Goal: Information Seeking & Learning: Check status

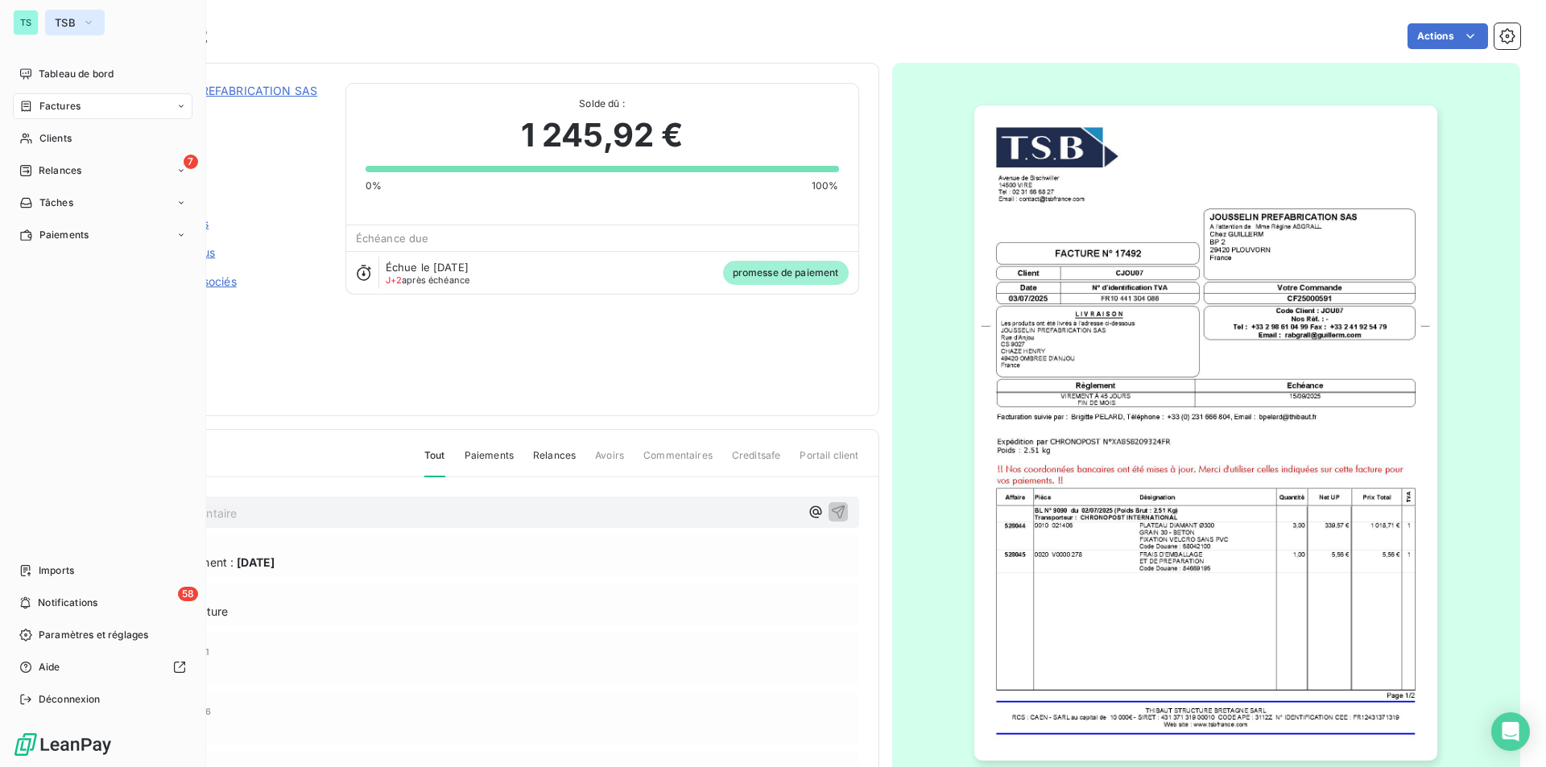
click at [77, 27] on button "TSB" at bounding box center [75, 23] width 60 height 26
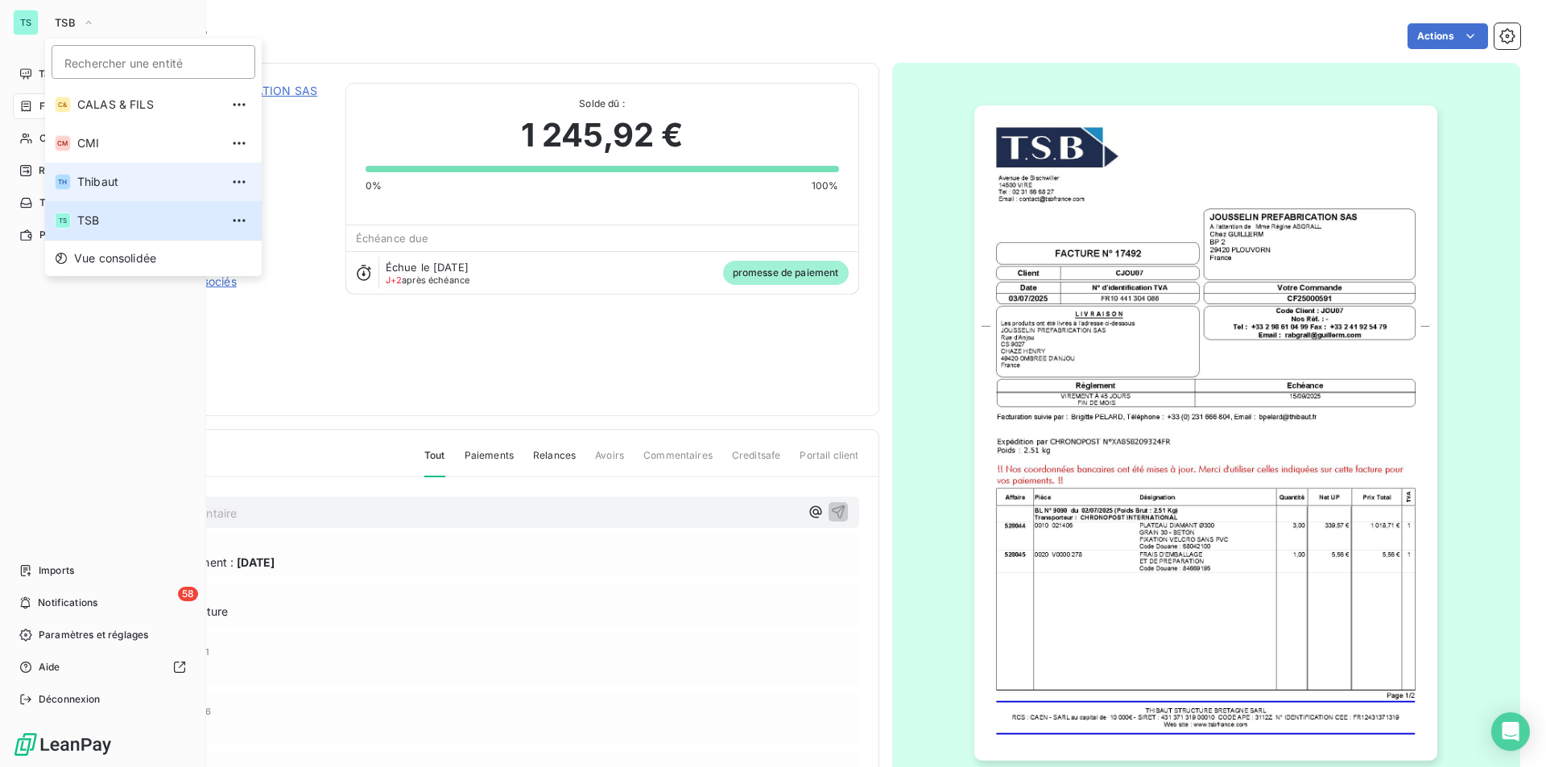
click at [105, 182] on span "Thibaut" at bounding box center [148, 182] width 143 height 16
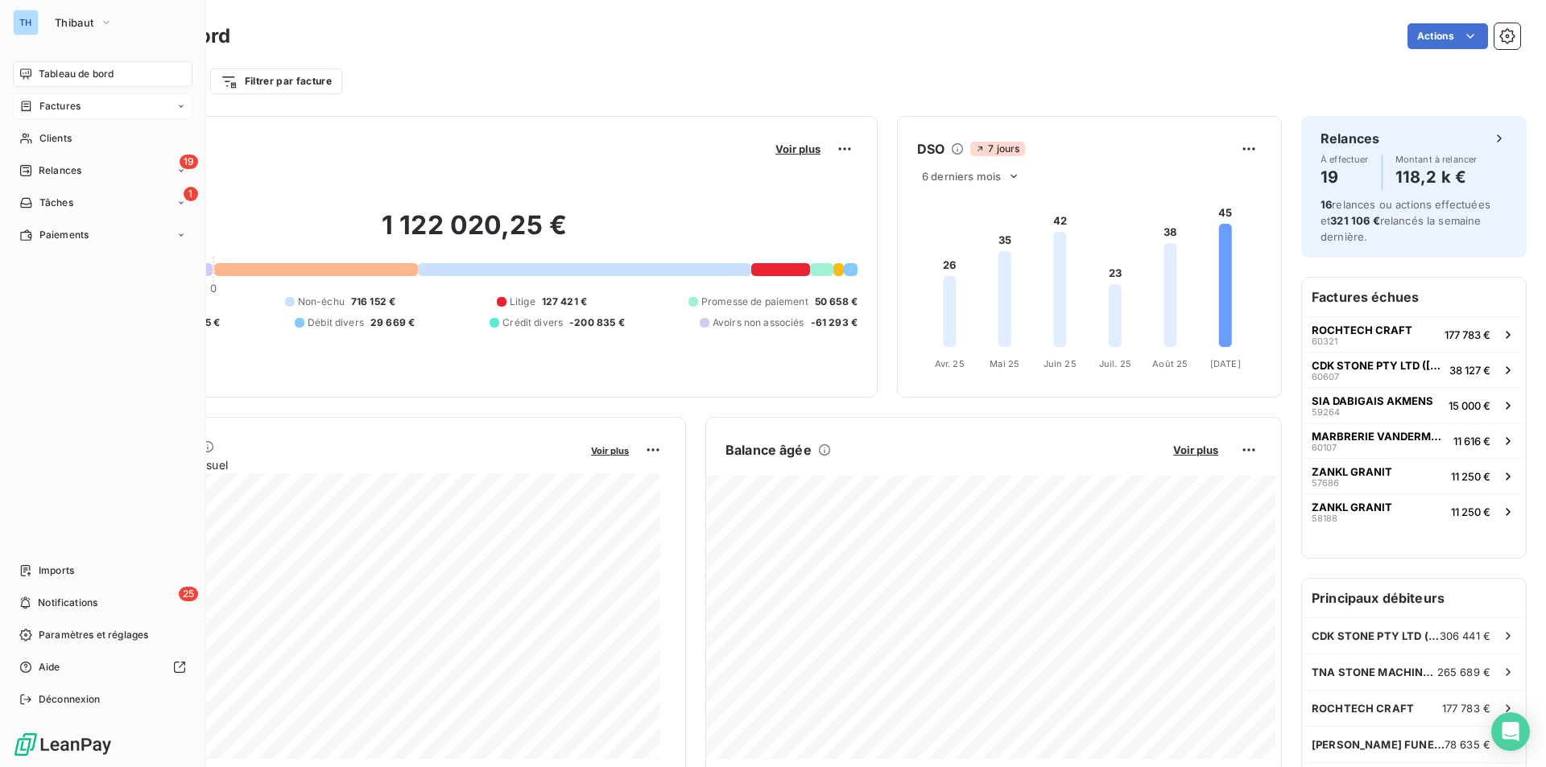
click at [57, 111] on span "Factures" at bounding box center [59, 106] width 41 height 14
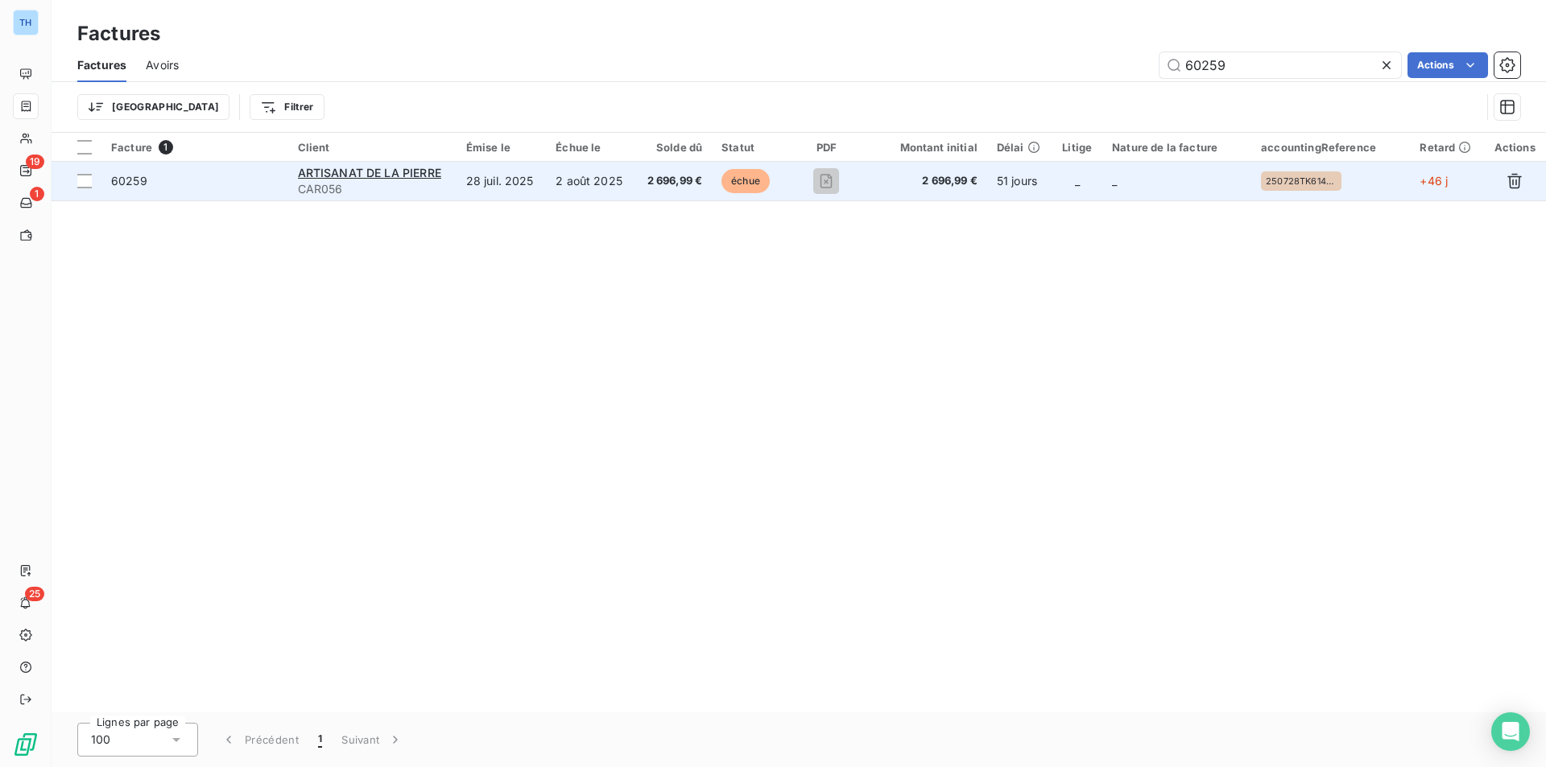
click at [598, 166] on td "2 août 2025" at bounding box center [590, 181] width 89 height 39
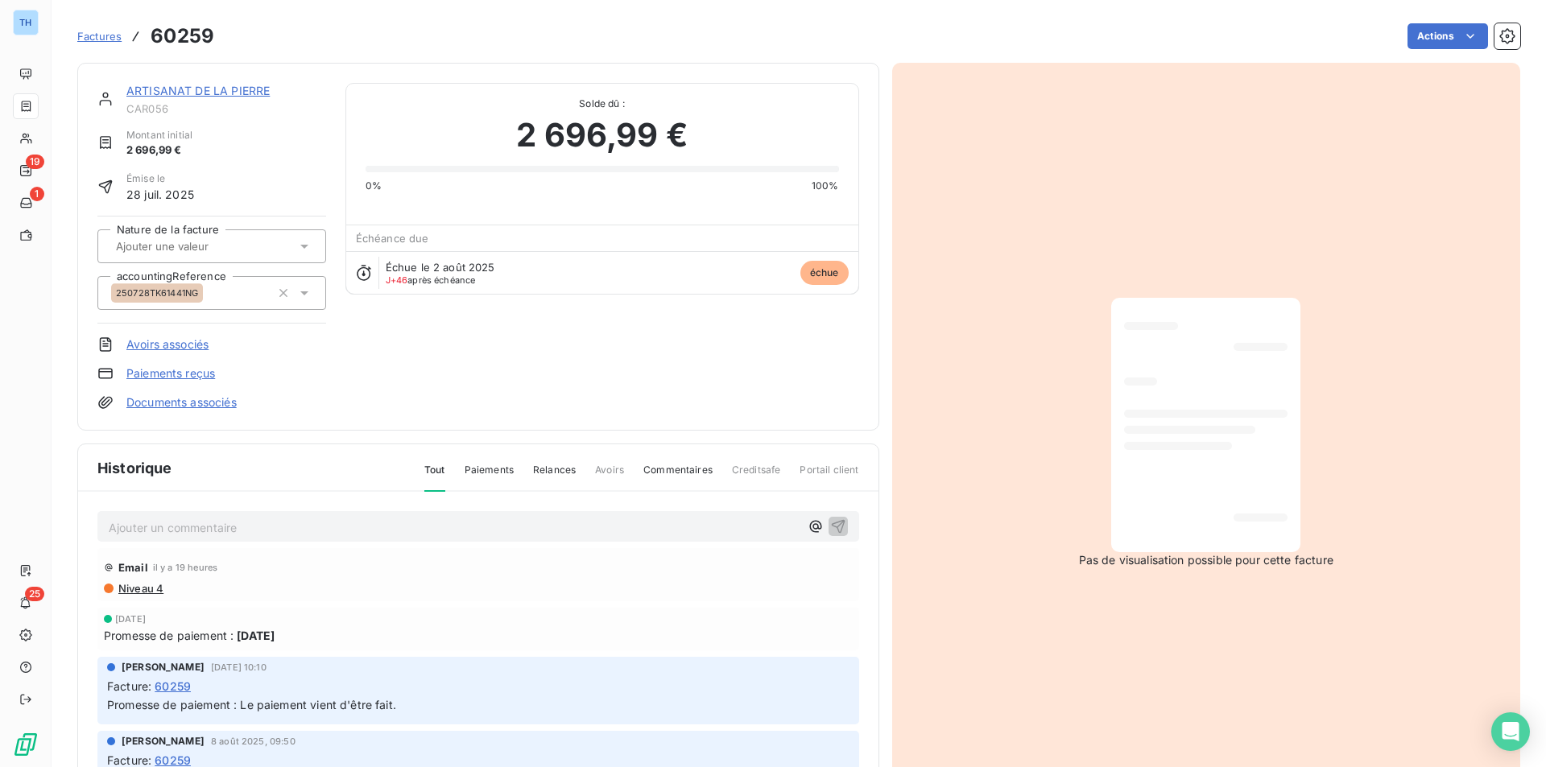
click at [194, 93] on link "ARTISANAT DE LA PIERRE" at bounding box center [197, 91] width 143 height 14
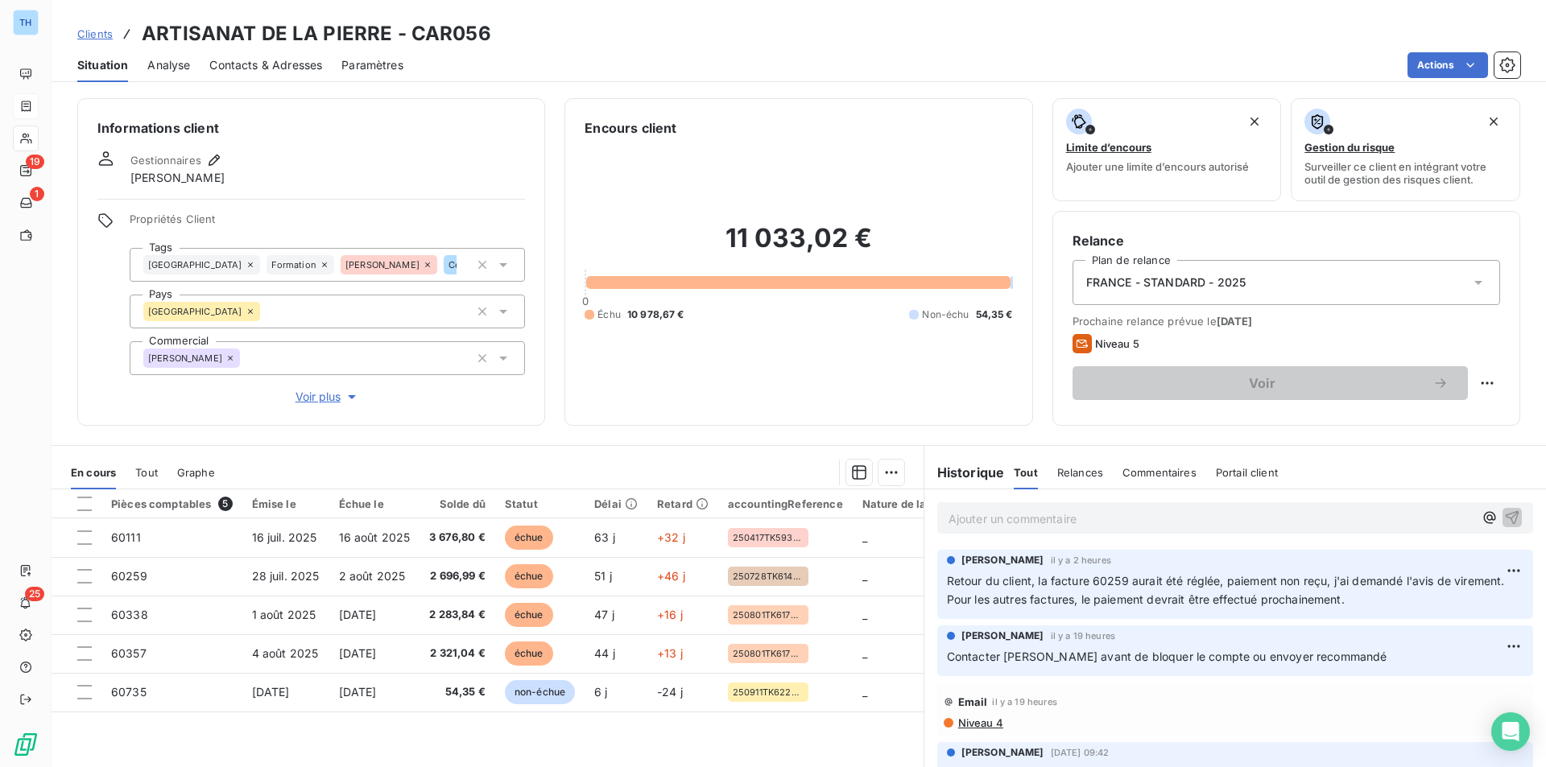
click at [153, 472] on span "Tout" at bounding box center [146, 472] width 23 height 13
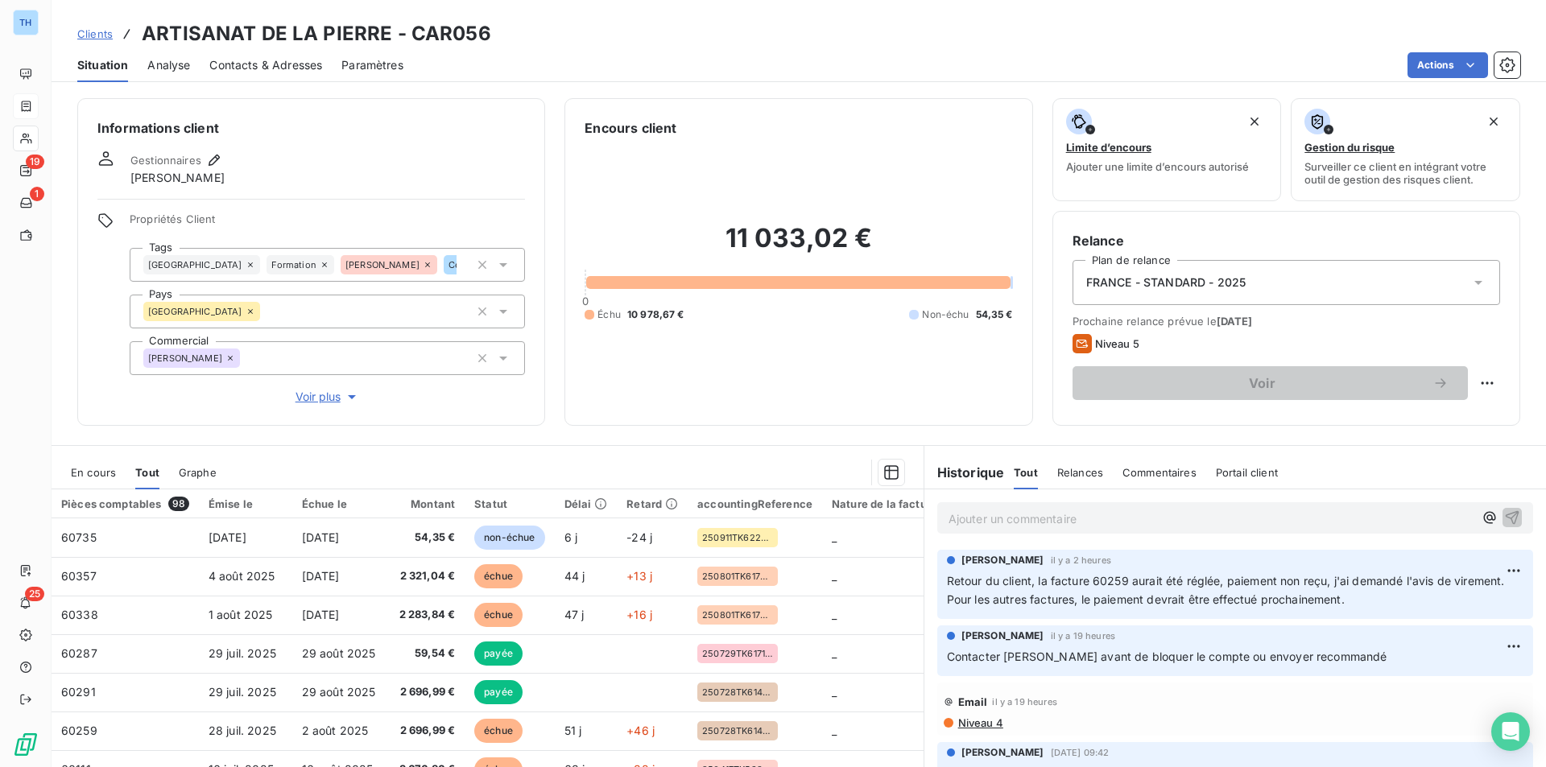
click at [98, 475] on span "En cours" at bounding box center [93, 472] width 45 height 13
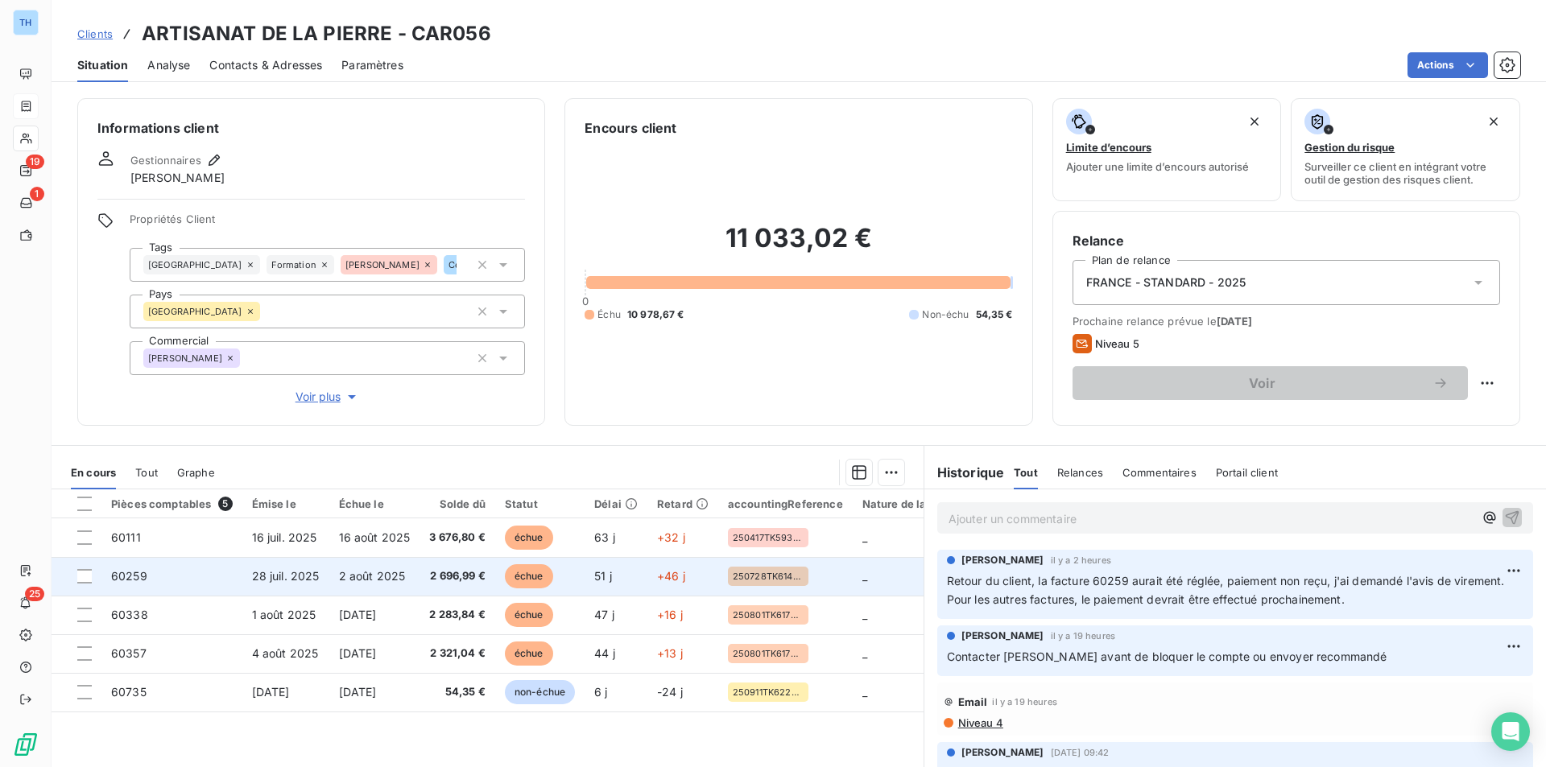
click at [188, 577] on td "60259" at bounding box center [171, 576] width 141 height 39
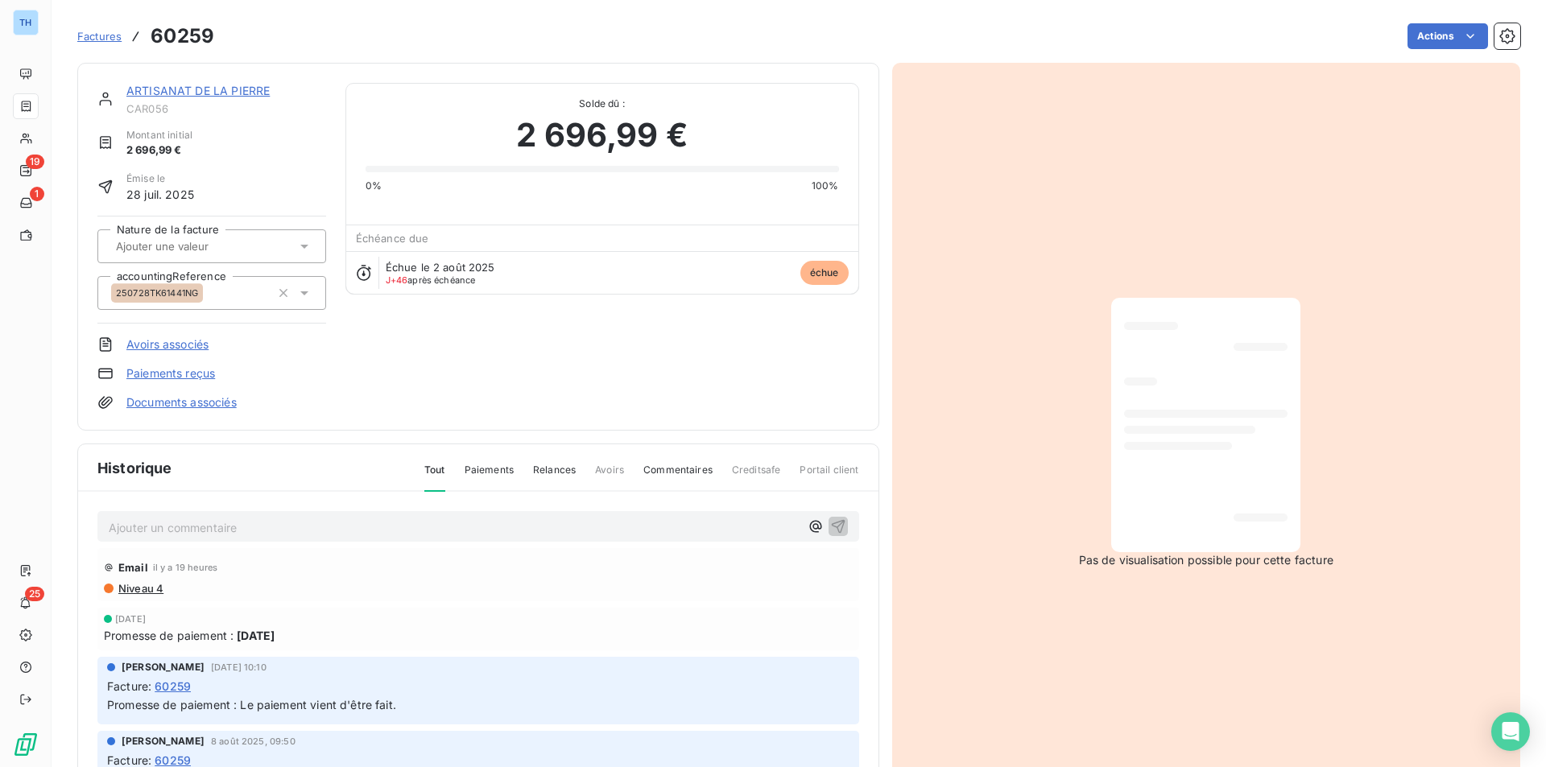
click at [243, 92] on link "ARTISANAT DE LA PIERRE" at bounding box center [197, 91] width 143 height 14
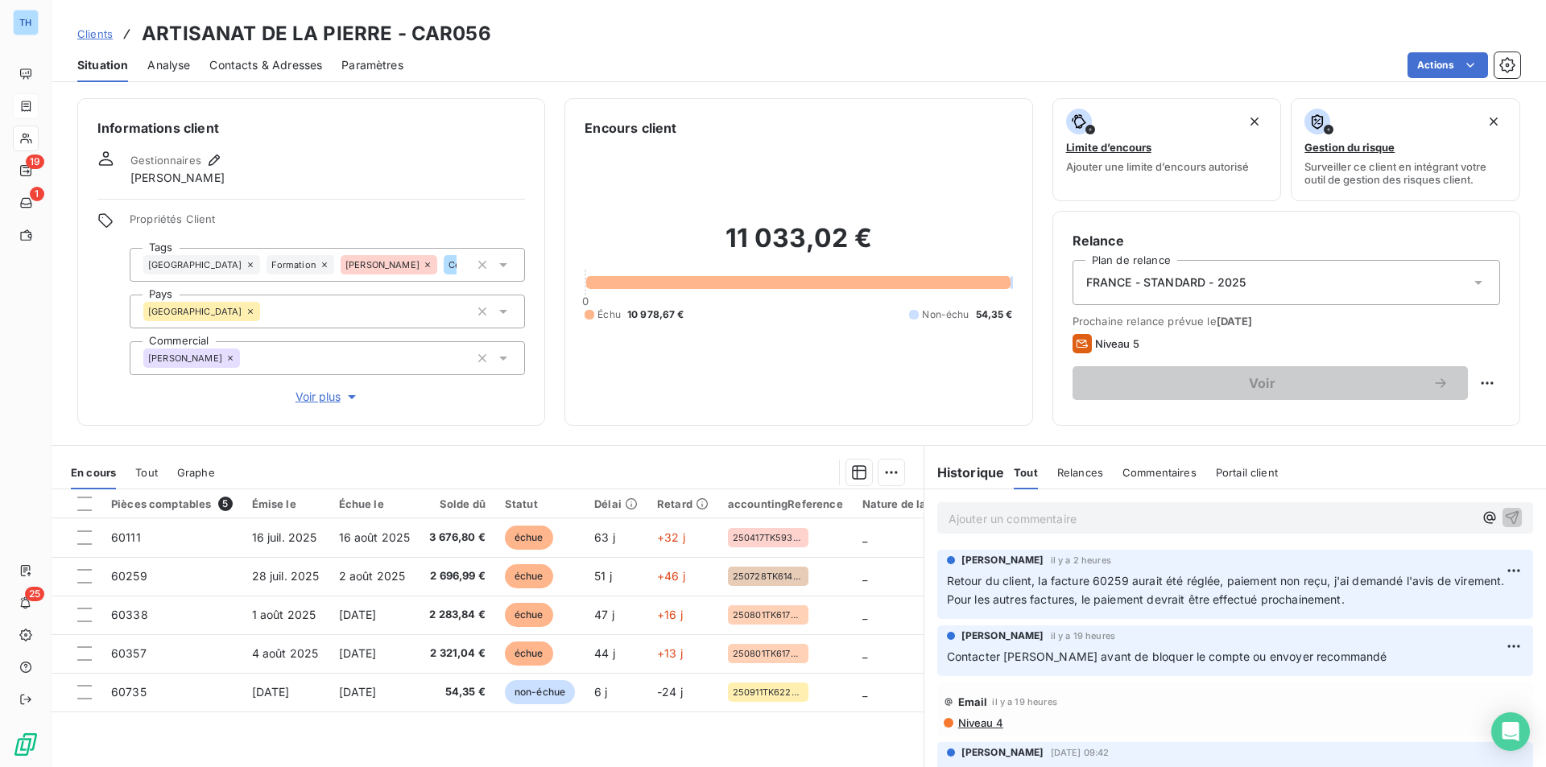
drag, startPoint x: 172, startPoint y: 470, endPoint x: 153, endPoint y: 472, distance: 19.4
click at [172, 470] on div "En cours Tout Graphe" at bounding box center [488, 473] width 872 height 34
click at [151, 472] on span "Tout" at bounding box center [146, 472] width 23 height 13
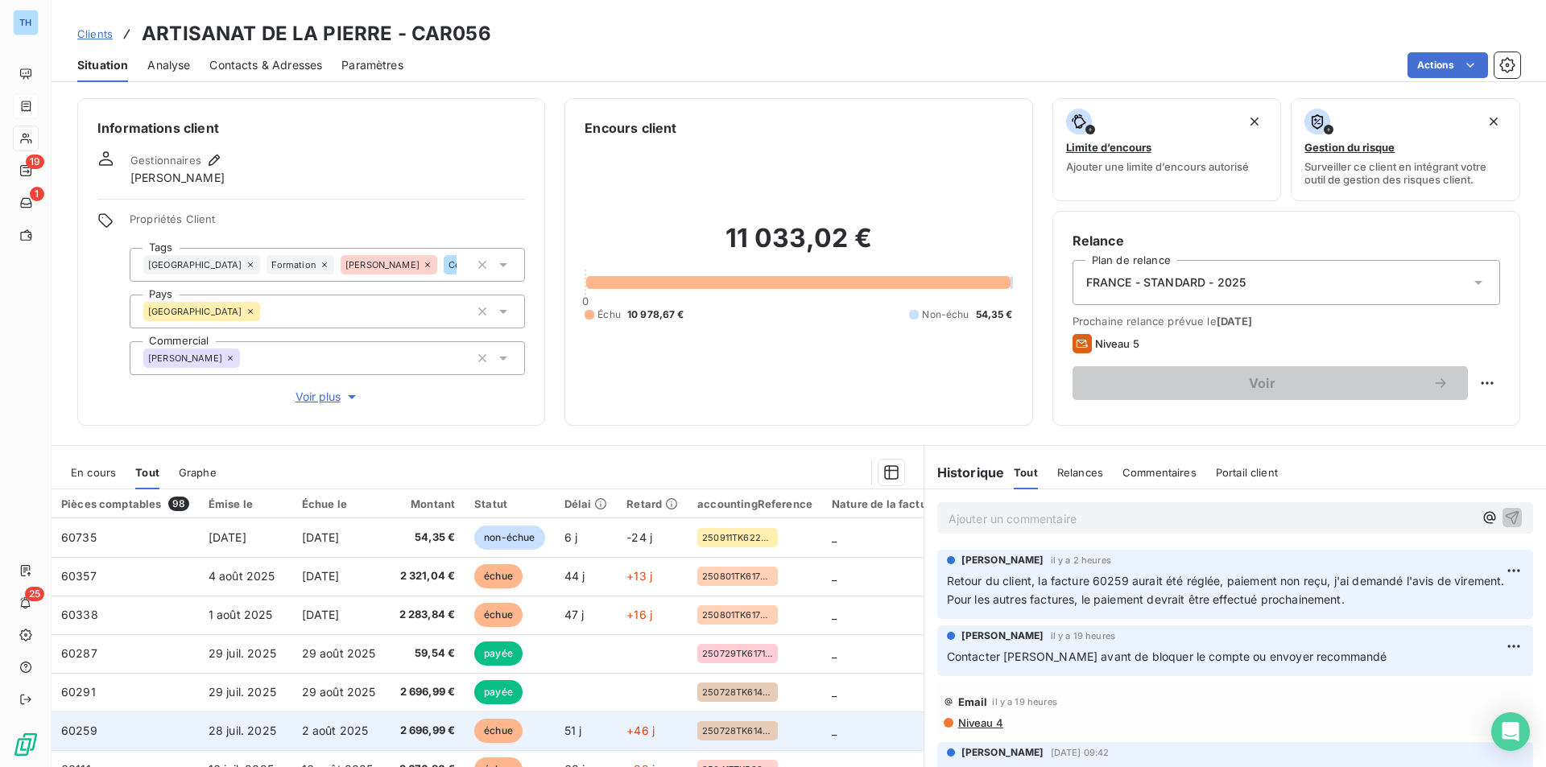
click at [412, 726] on span "2 696,99 €" at bounding box center [425, 731] width 60 height 16
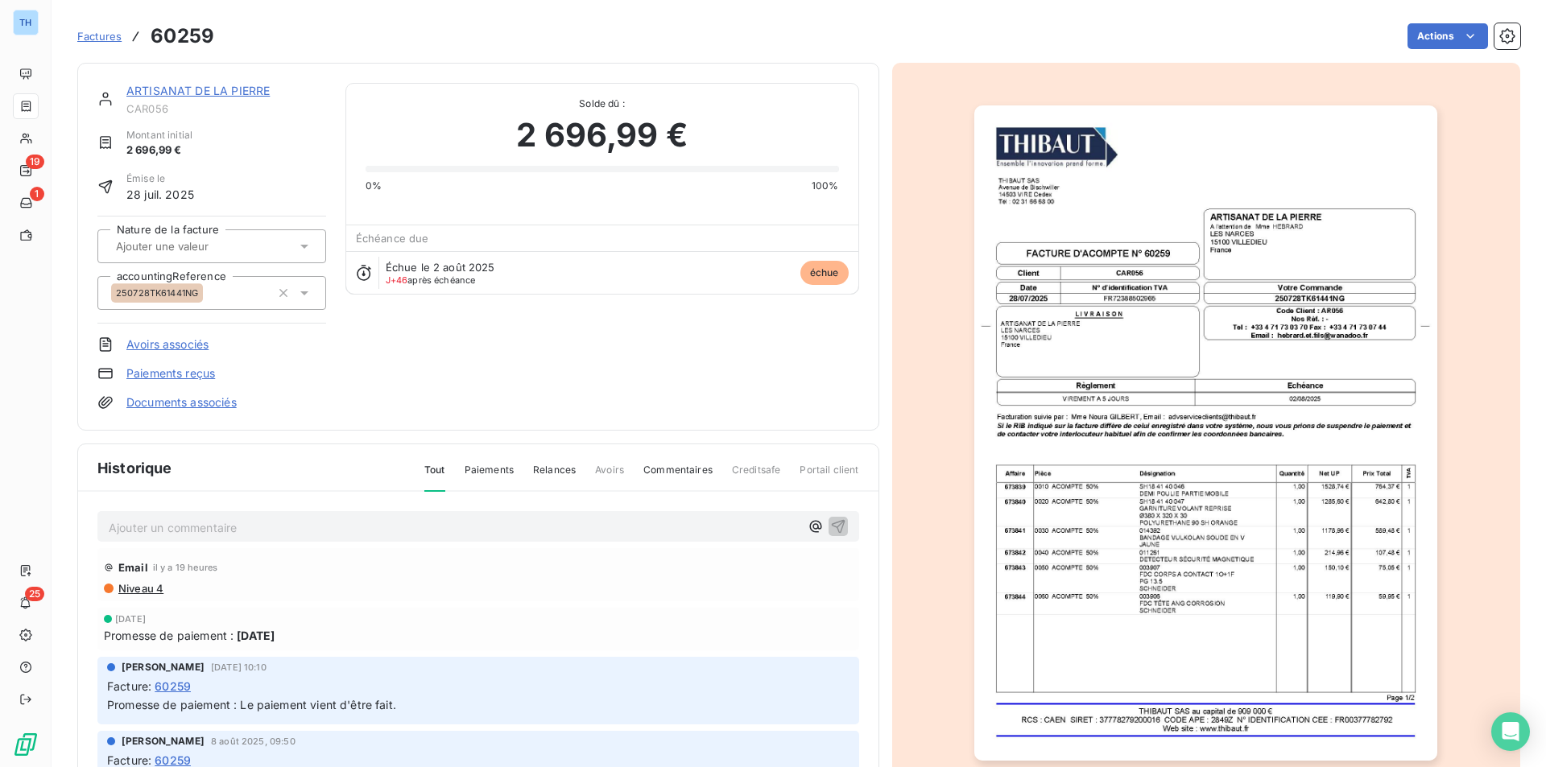
drag, startPoint x: 431, startPoint y: 382, endPoint x: 195, endPoint y: 457, distance: 247.8
click at [431, 382] on div "ARTISANAT DE LA PIERRE CAR056 Montant initial 2 696,99 € Émise le [DATE] Nature…" at bounding box center [478, 247] width 762 height 328
click at [170, 87] on link "ARTISANAT DE LA PIERRE" at bounding box center [197, 91] width 143 height 14
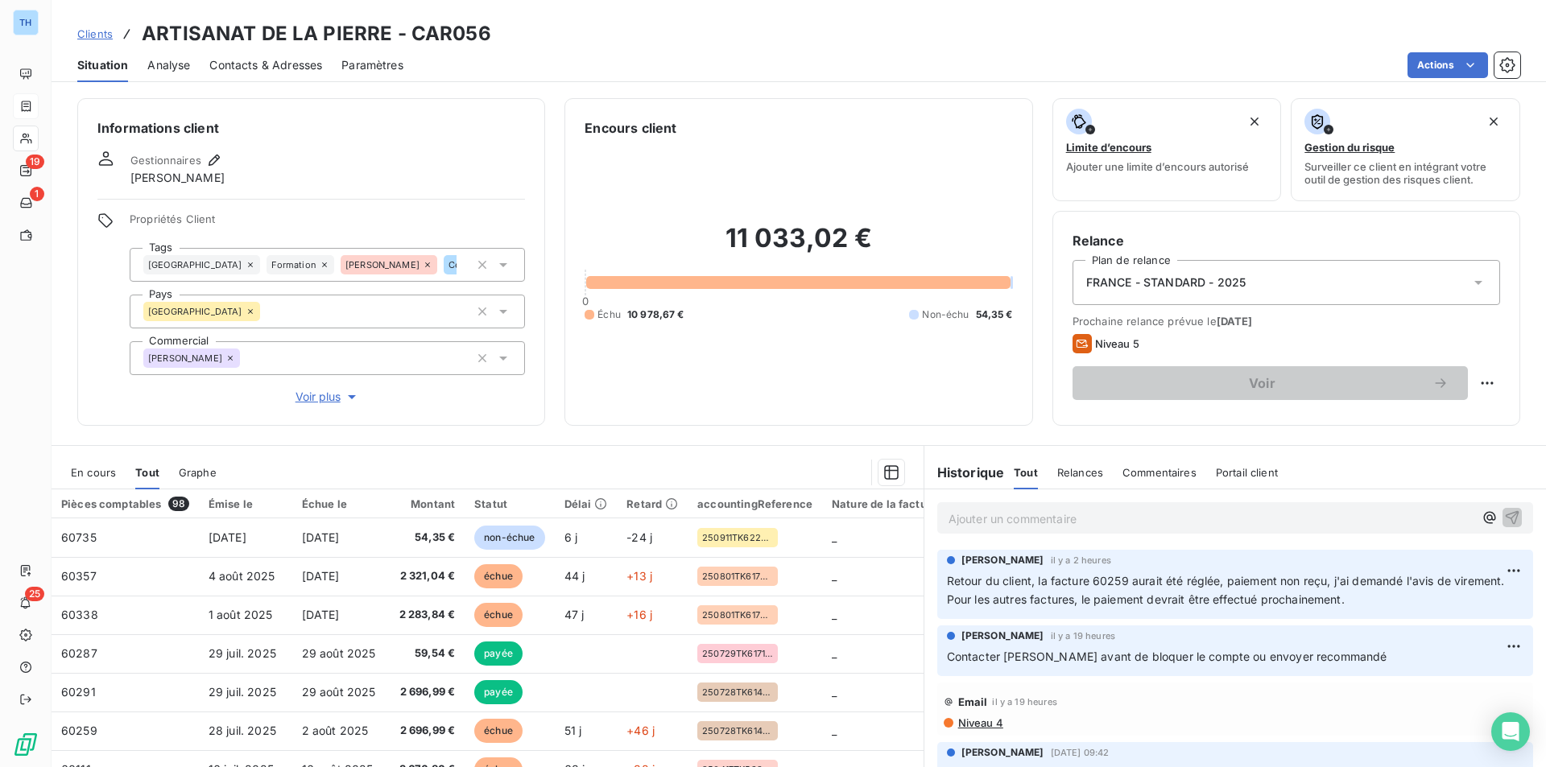
click at [98, 474] on span "En cours" at bounding box center [93, 472] width 45 height 13
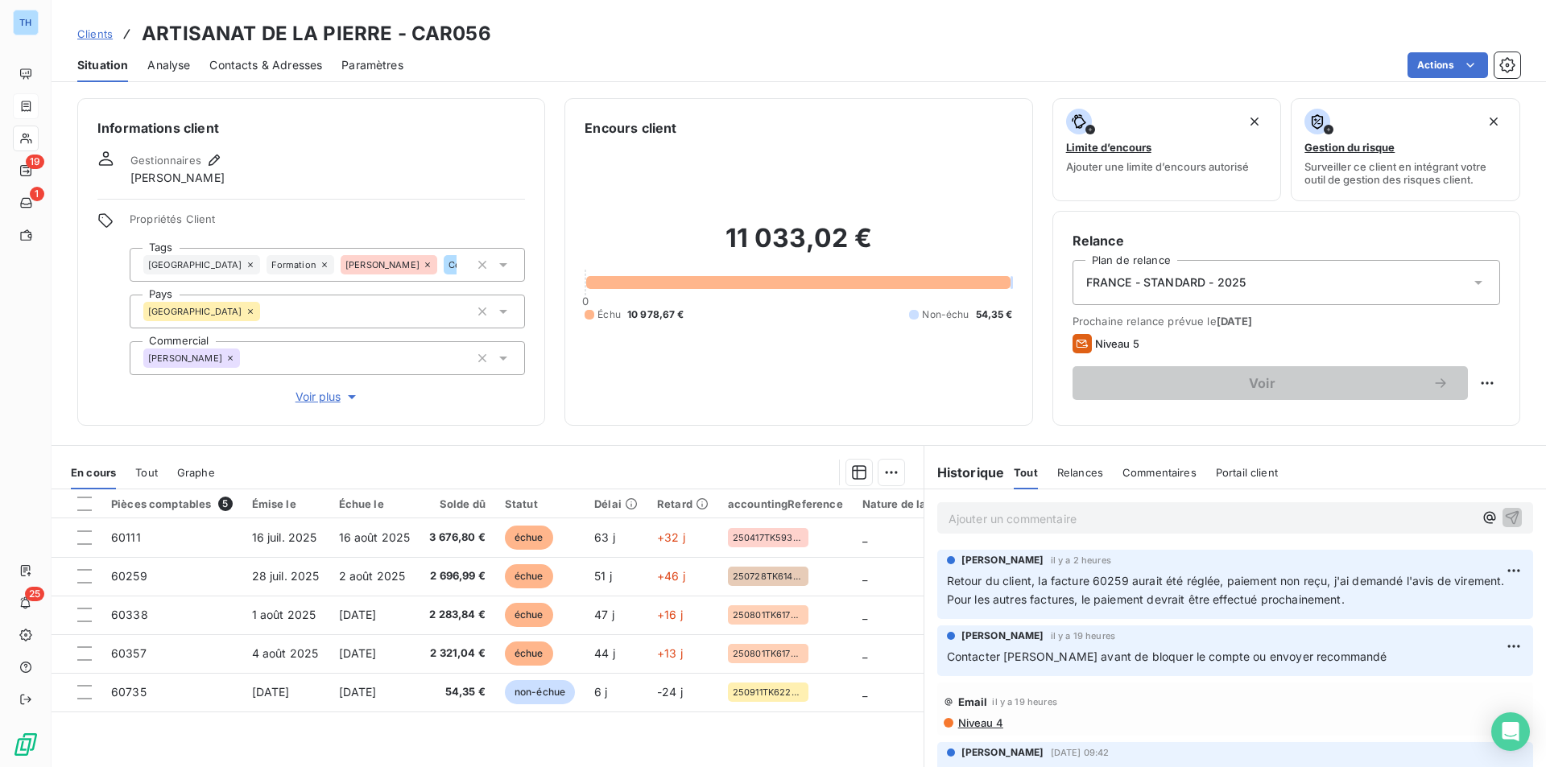
click at [646, 51] on div "Situation Analyse Contacts & Adresses Paramètres Actions" at bounding box center [799, 65] width 1495 height 34
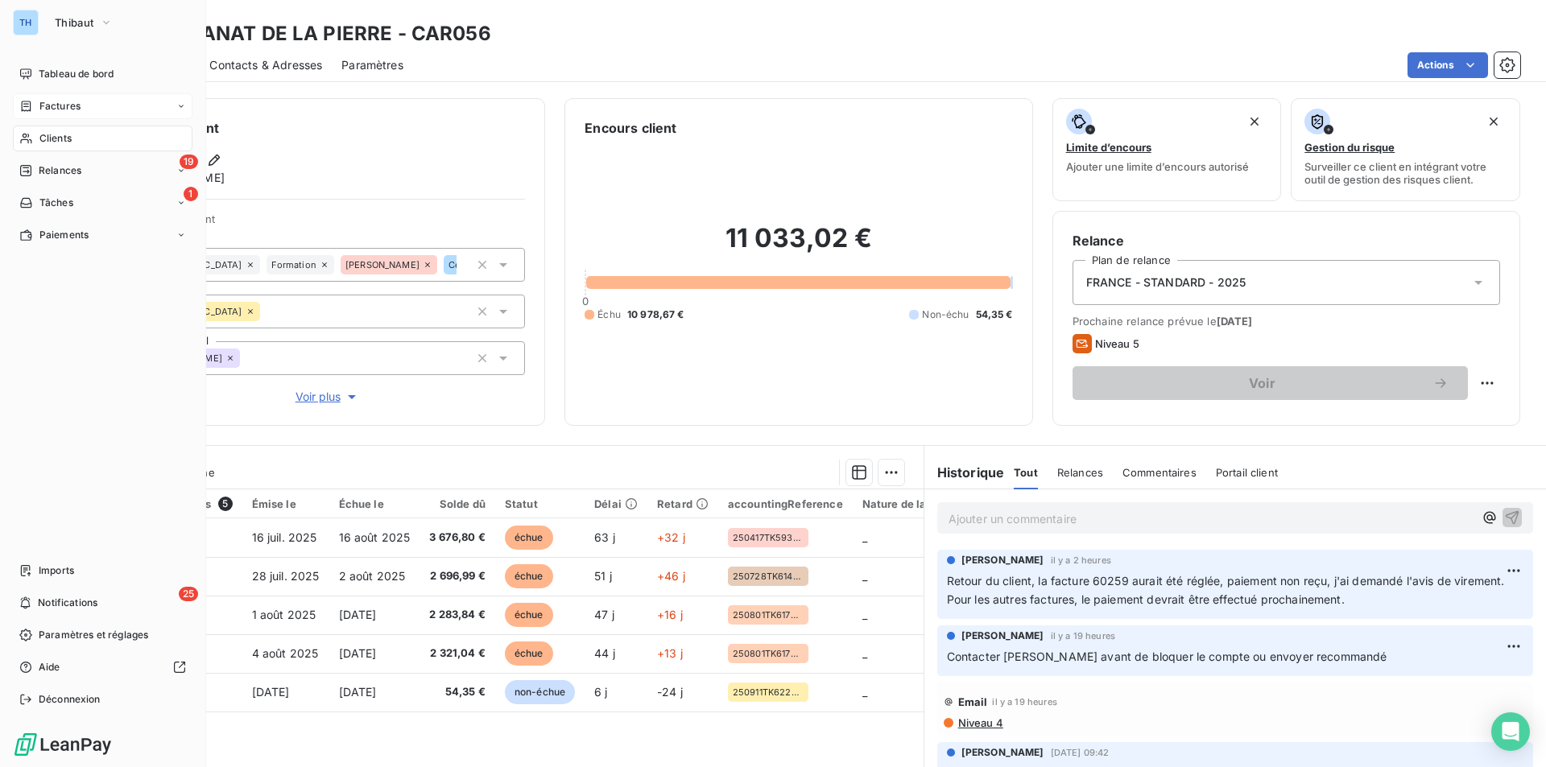
click at [56, 134] on span "Clients" at bounding box center [55, 138] width 32 height 14
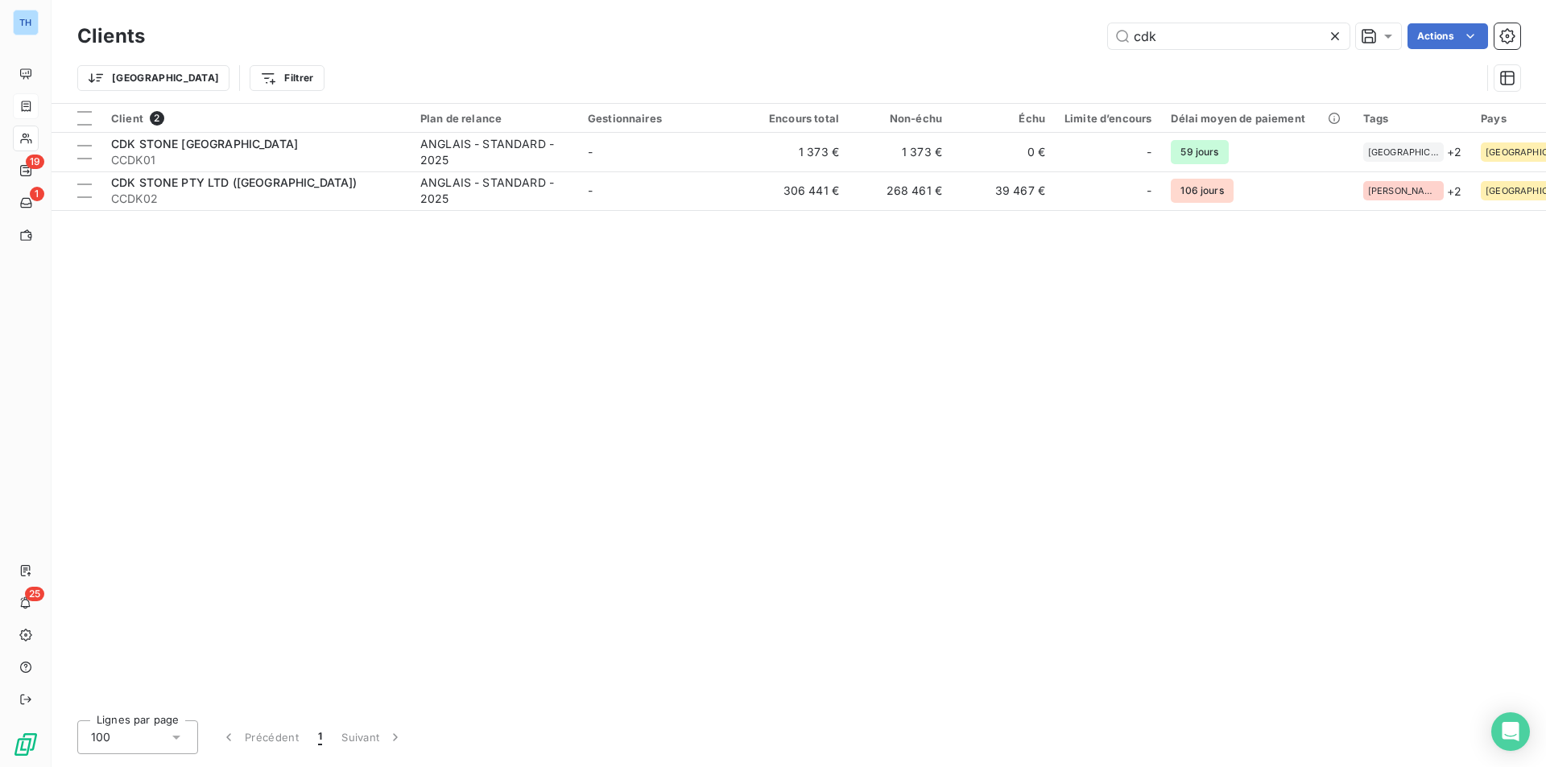
drag, startPoint x: 1176, startPoint y: 35, endPoint x: 909, endPoint y: 22, distance: 266.9
click at [909, 22] on div "Clients cdk Actions" at bounding box center [798, 36] width 1443 height 34
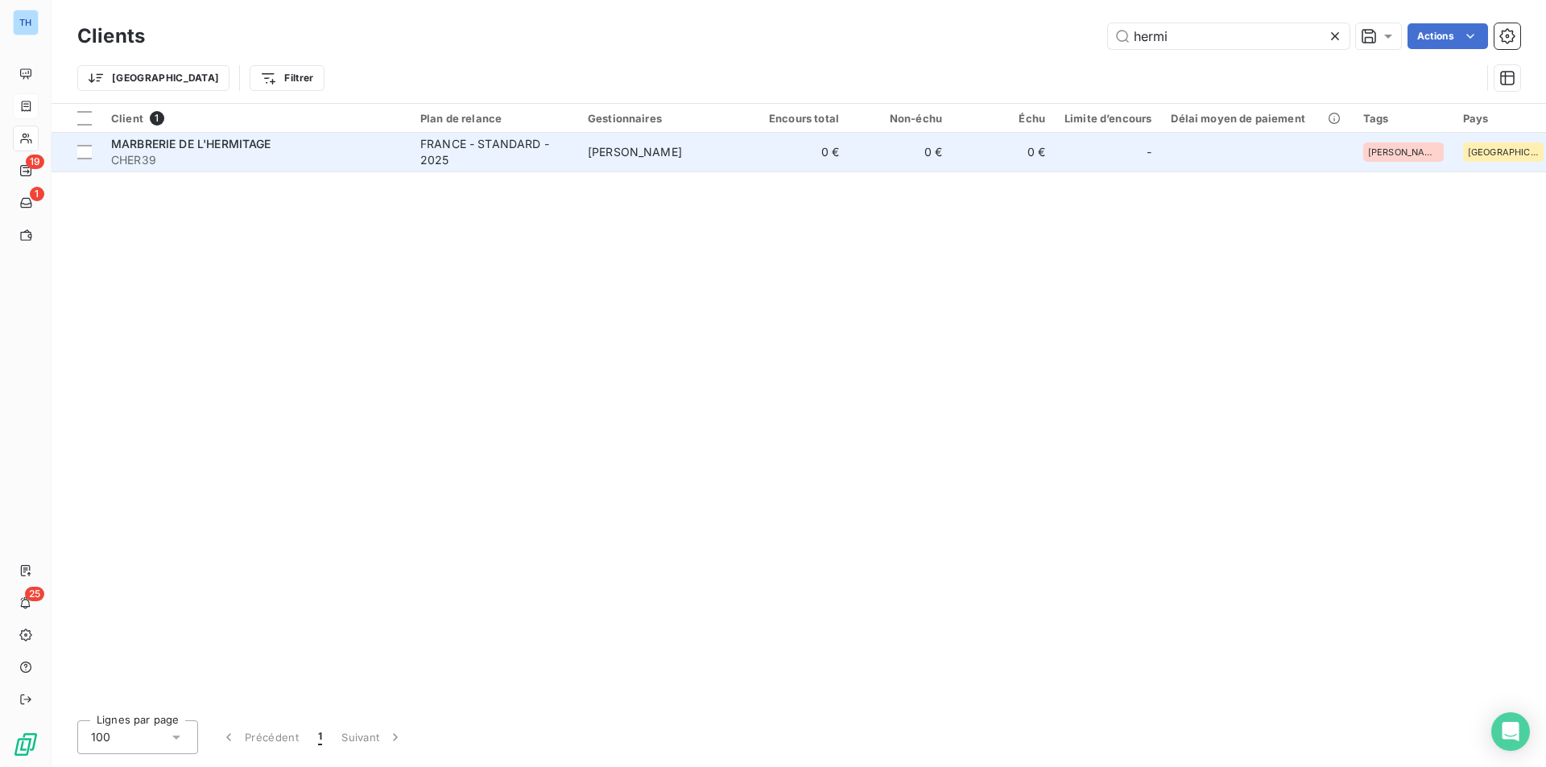
type input "hermi"
click at [325, 145] on div "MARBRERIE DE L'HERMITAGE" at bounding box center [256, 144] width 290 height 16
